Goal: Information Seeking & Learning: Learn about a topic

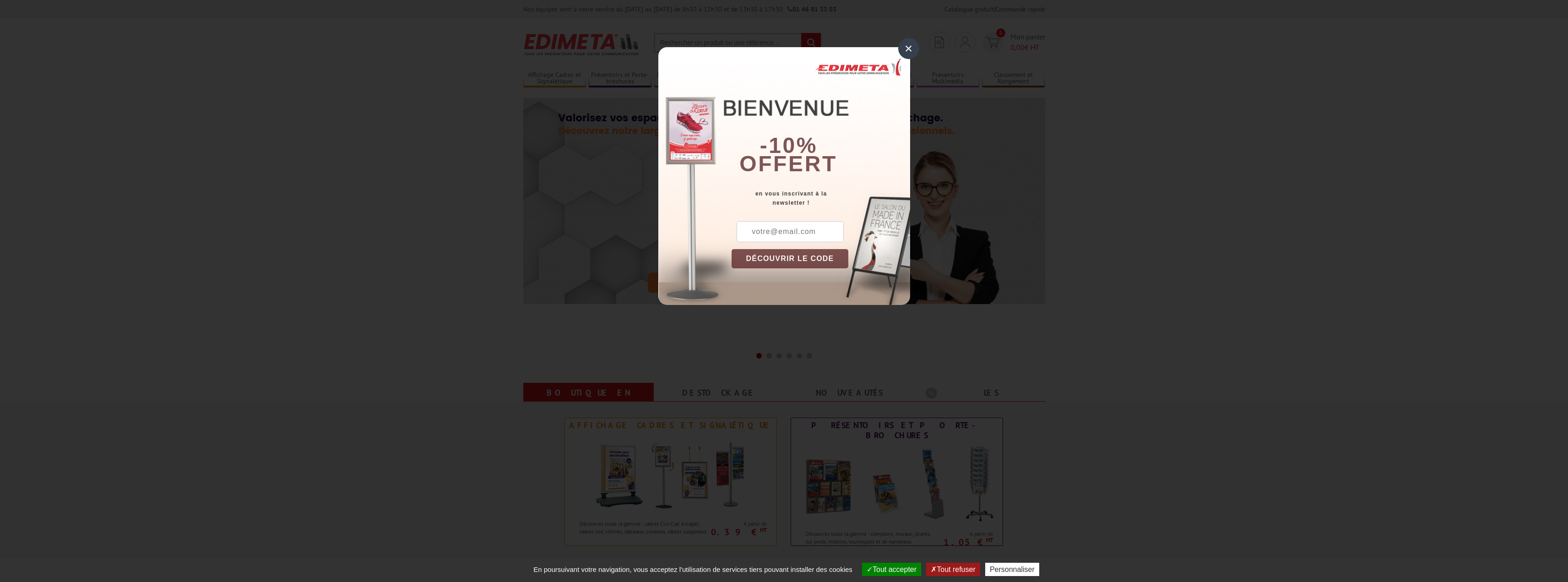
click at [911, 46] on div "×" at bounding box center [908, 48] width 21 height 21
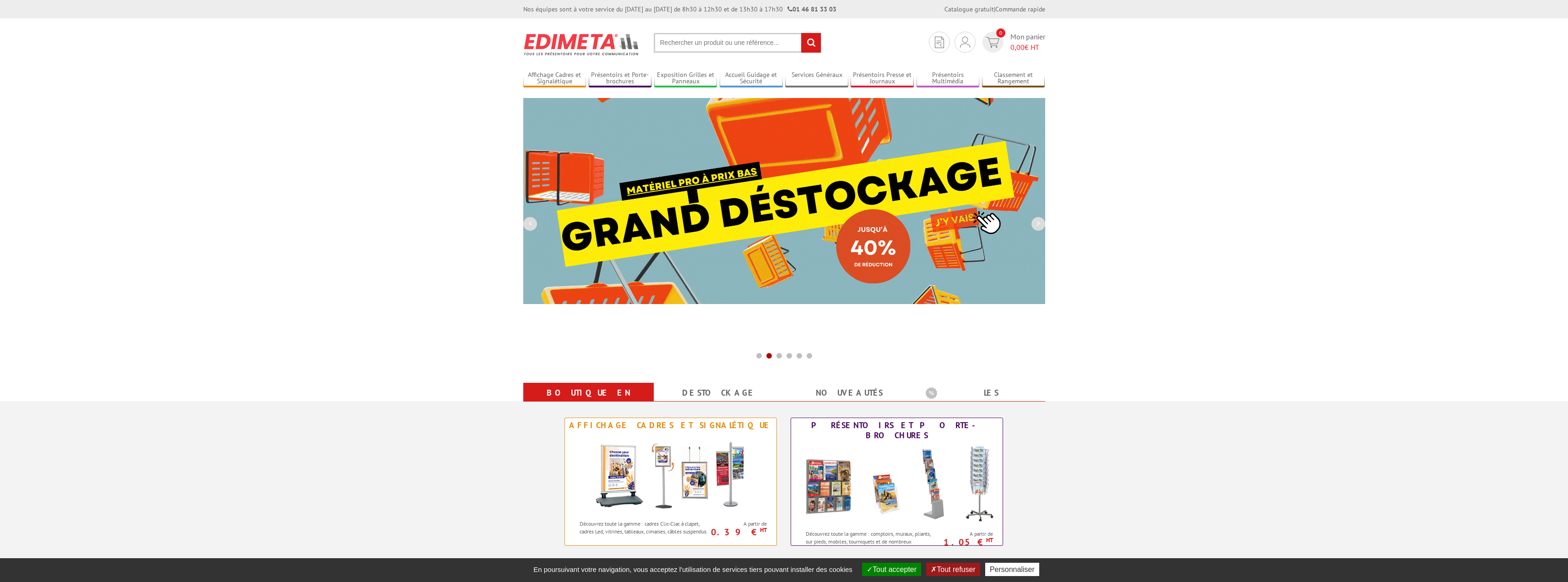
click at [722, 46] on input "text" at bounding box center [737, 43] width 168 height 20
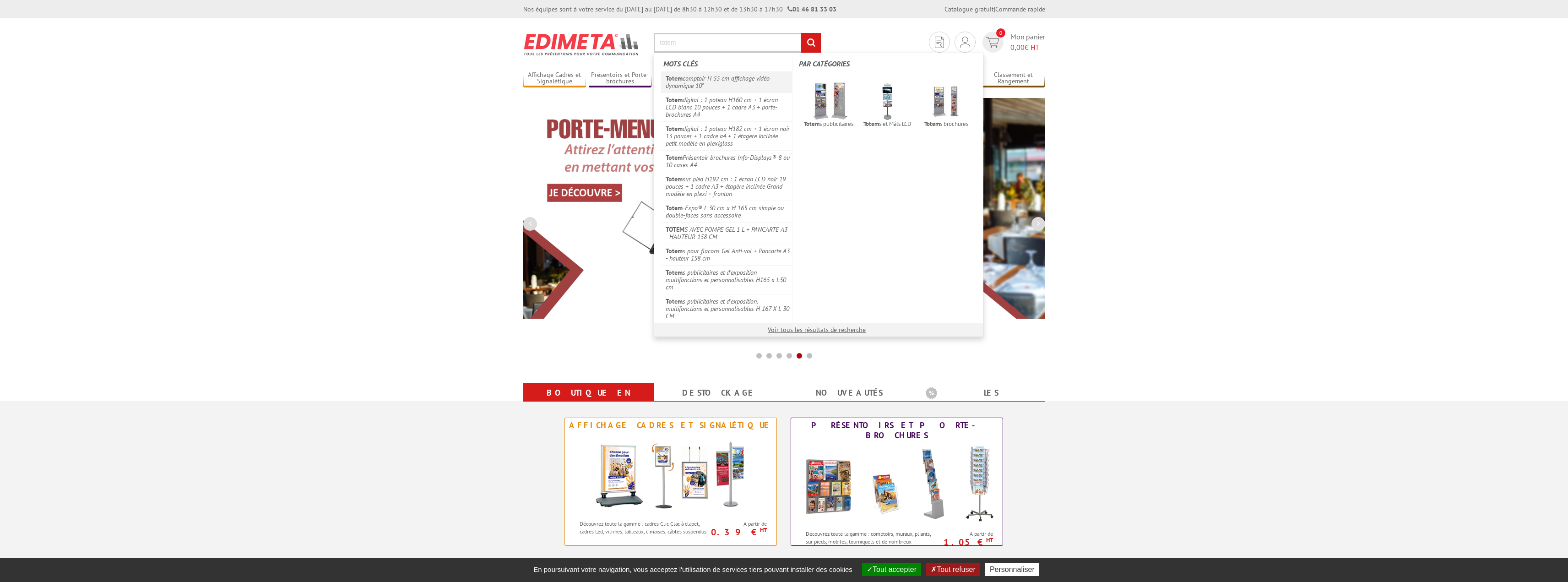
type input "totem"
click at [723, 81] on link "Totem comptoir H 55 cm affichage vidéo dynamique 10"" at bounding box center [727, 81] width 131 height 21
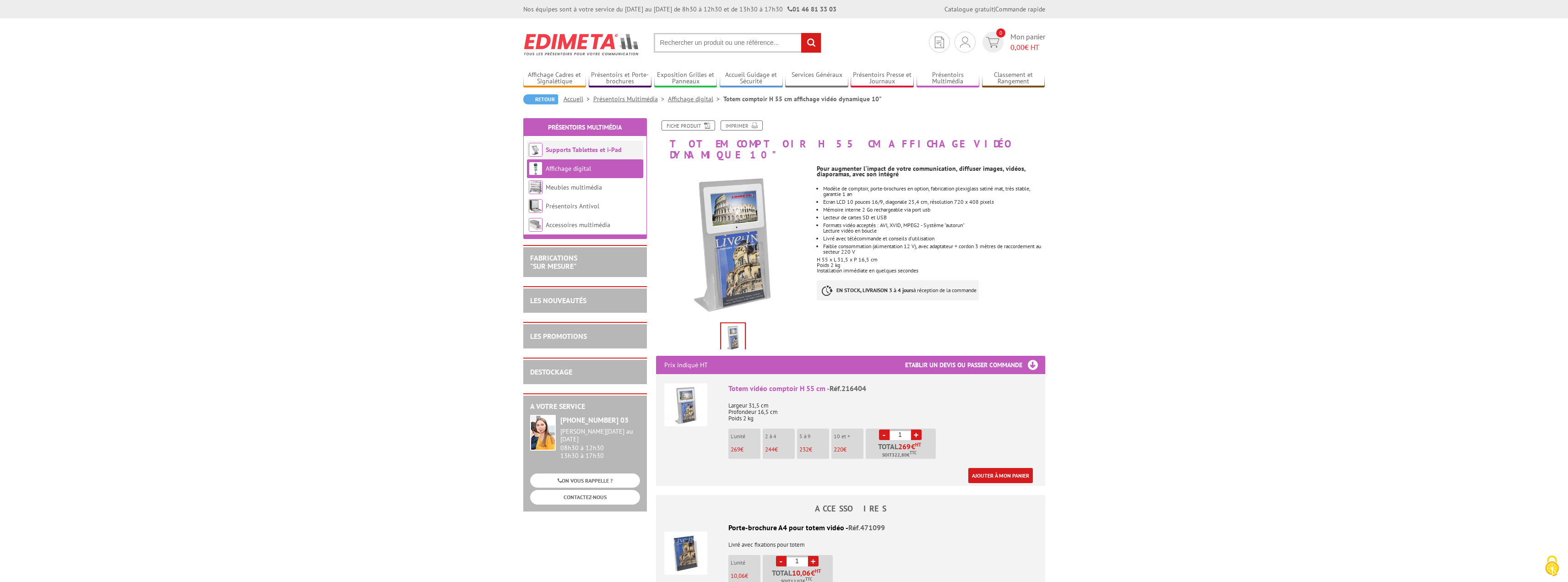
click at [613, 145] on li "Supports Tablettes et i-Pad" at bounding box center [584, 149] width 117 height 19
click at [691, 98] on link "Affichage digital" at bounding box center [695, 99] width 55 height 8
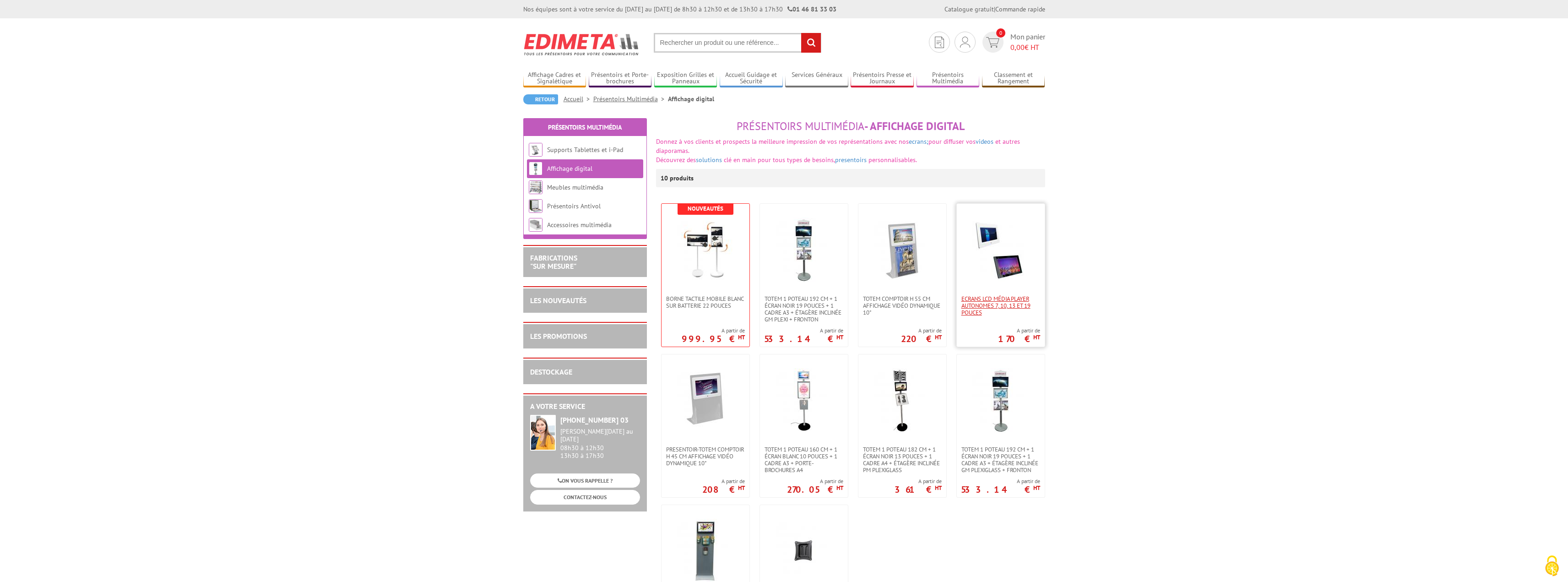
click at [1006, 303] on span "Ecrans LCD média Player autonomes 7, 10, 13 et 19 pouces" at bounding box center [1000, 305] width 78 height 21
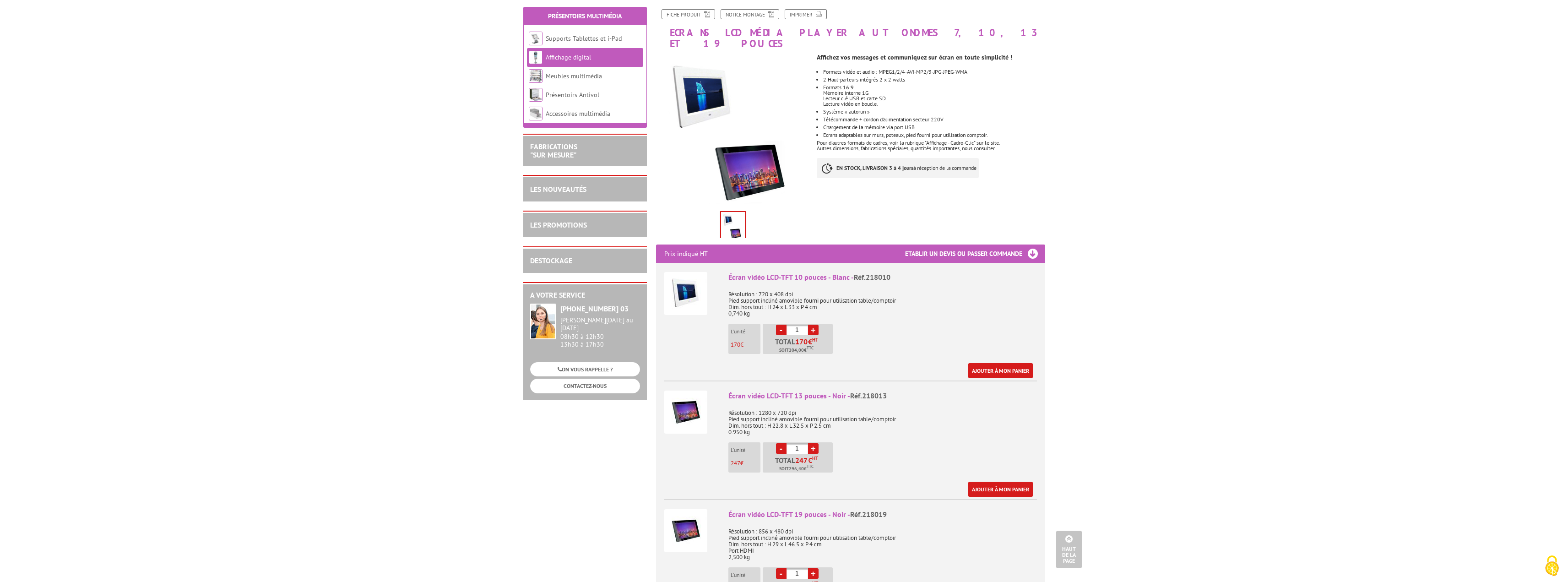
scroll to position [91, 0]
